Goal: Information Seeking & Learning: Learn about a topic

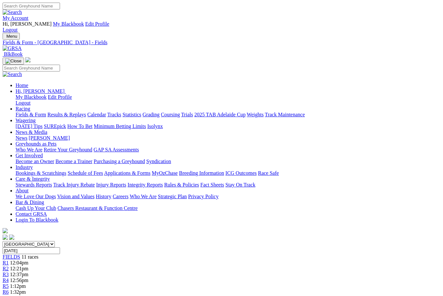
scroll to position [37, 0]
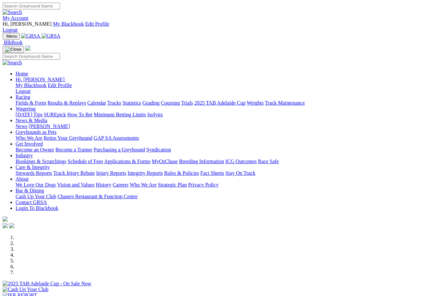
click at [30, 94] on link "Racing" at bounding box center [23, 97] width 15 height 6
click at [80, 100] on link "Results & Replays" at bounding box center [66, 103] width 39 height 6
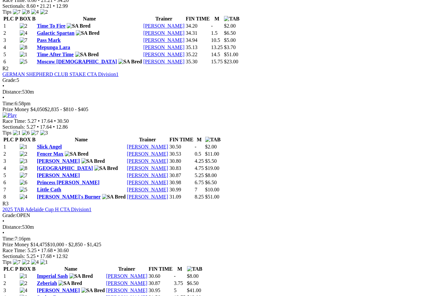
scroll to position [414, 50]
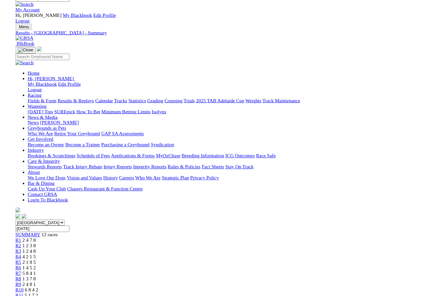
scroll to position [415, 50]
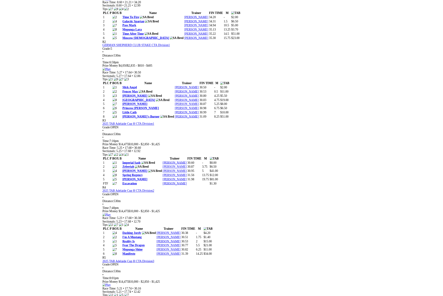
scroll to position [414, 50]
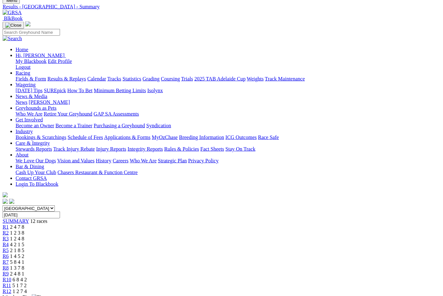
scroll to position [0, 50]
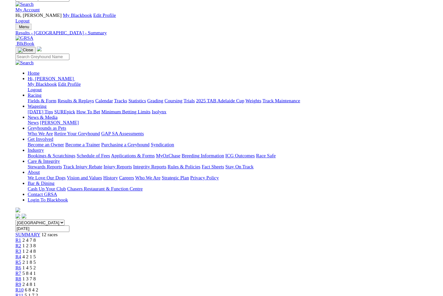
scroll to position [17, 0]
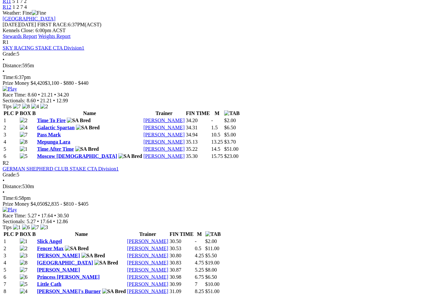
scroll to position [320, 0]
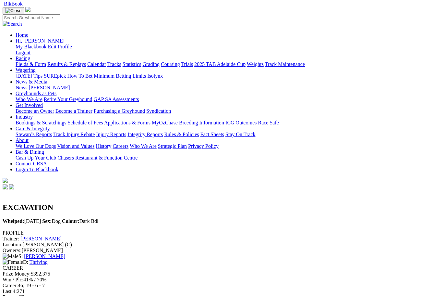
scroll to position [50, 0]
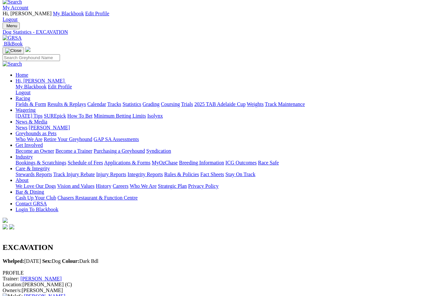
scroll to position [0, 0]
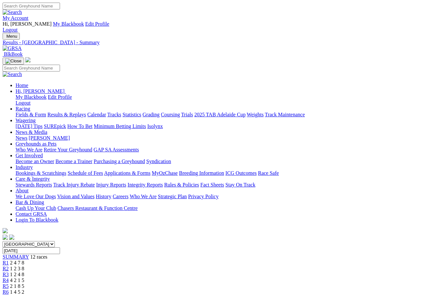
scroll to position [342, 0]
